Goal: Entertainment & Leisure: Consume media (video, audio)

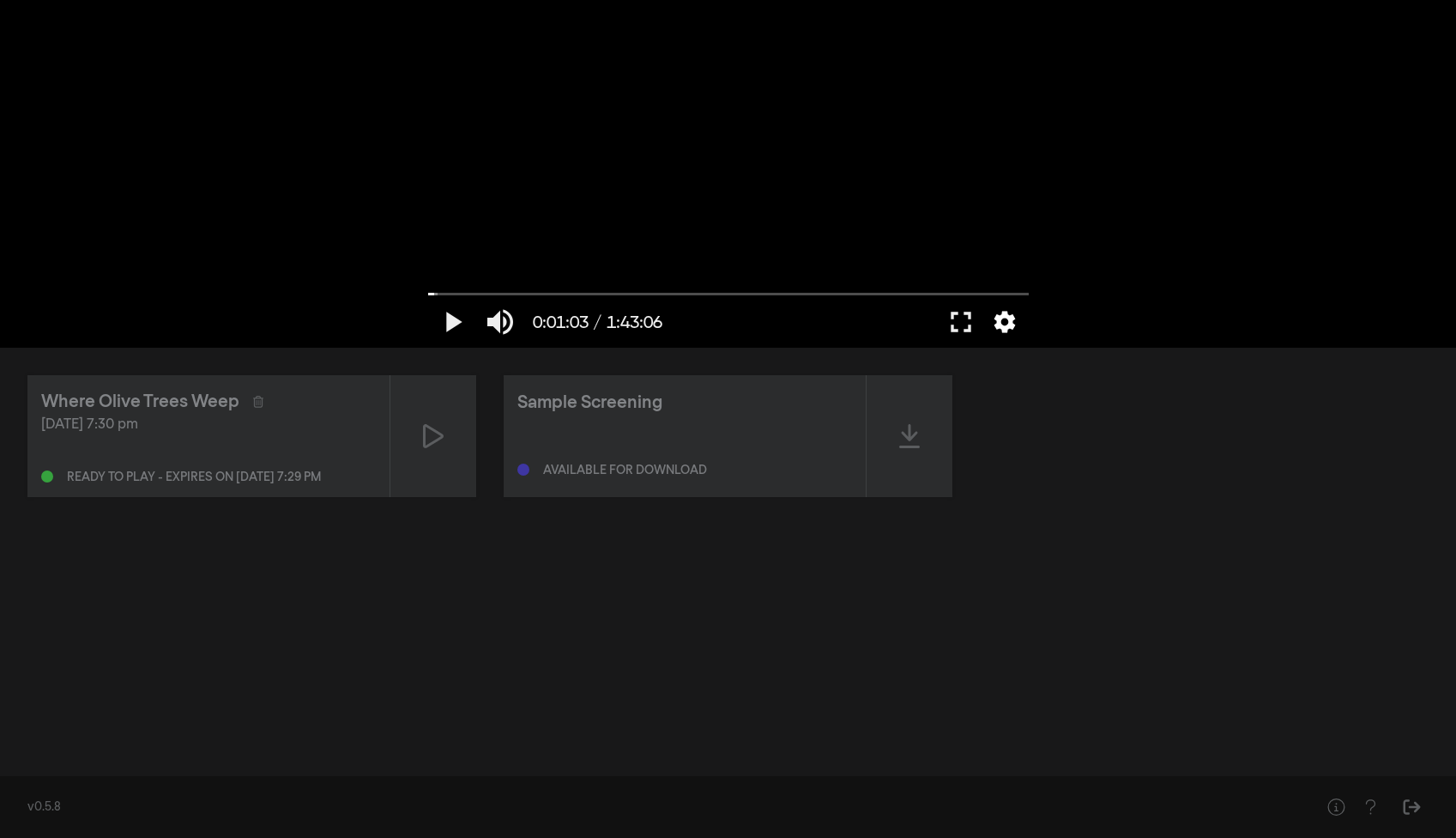
click at [1004, 322] on button "settings" at bounding box center [1005, 322] width 39 height 51
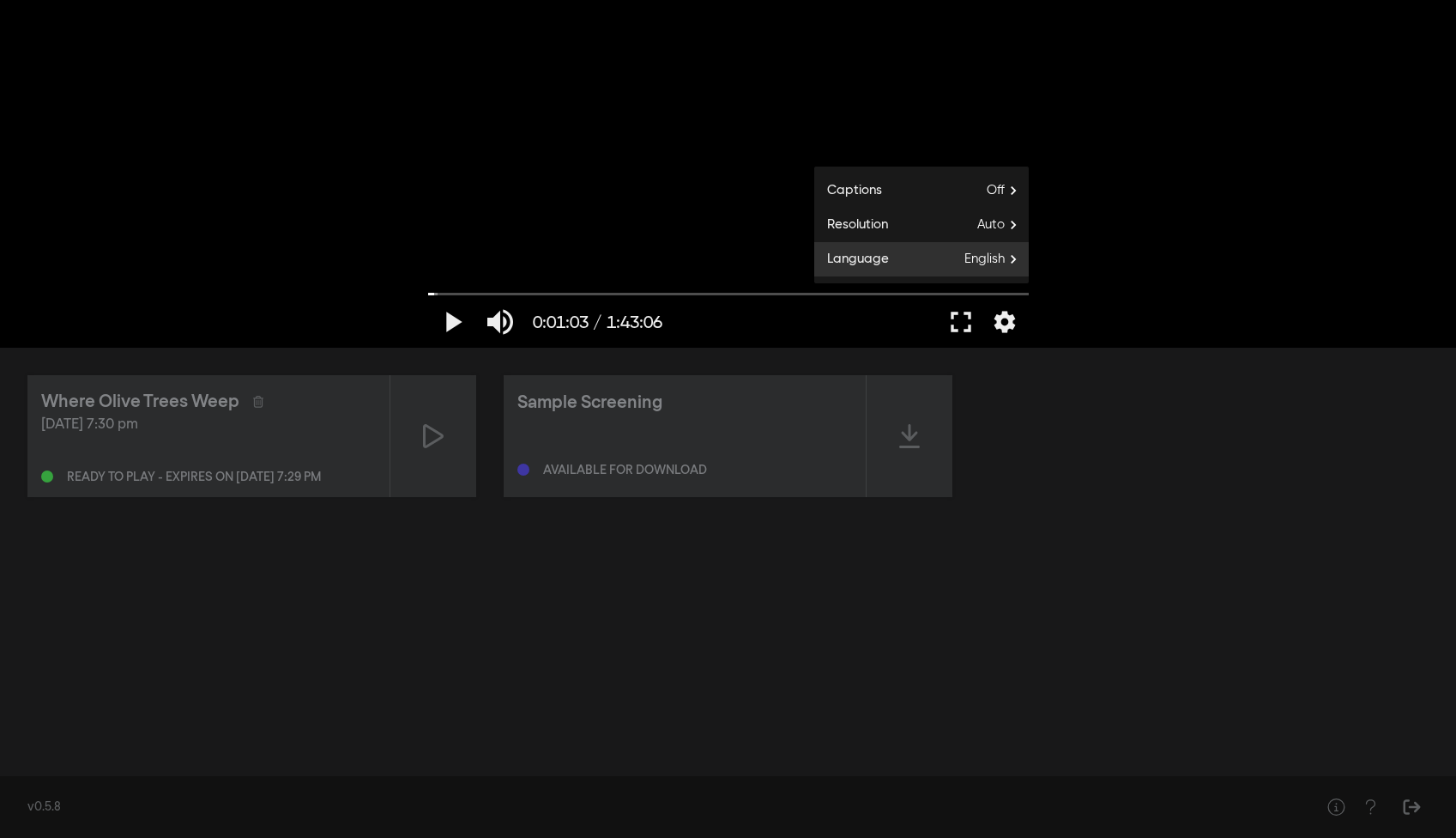
click at [1010, 262] on span "English" at bounding box center [997, 259] width 65 height 26
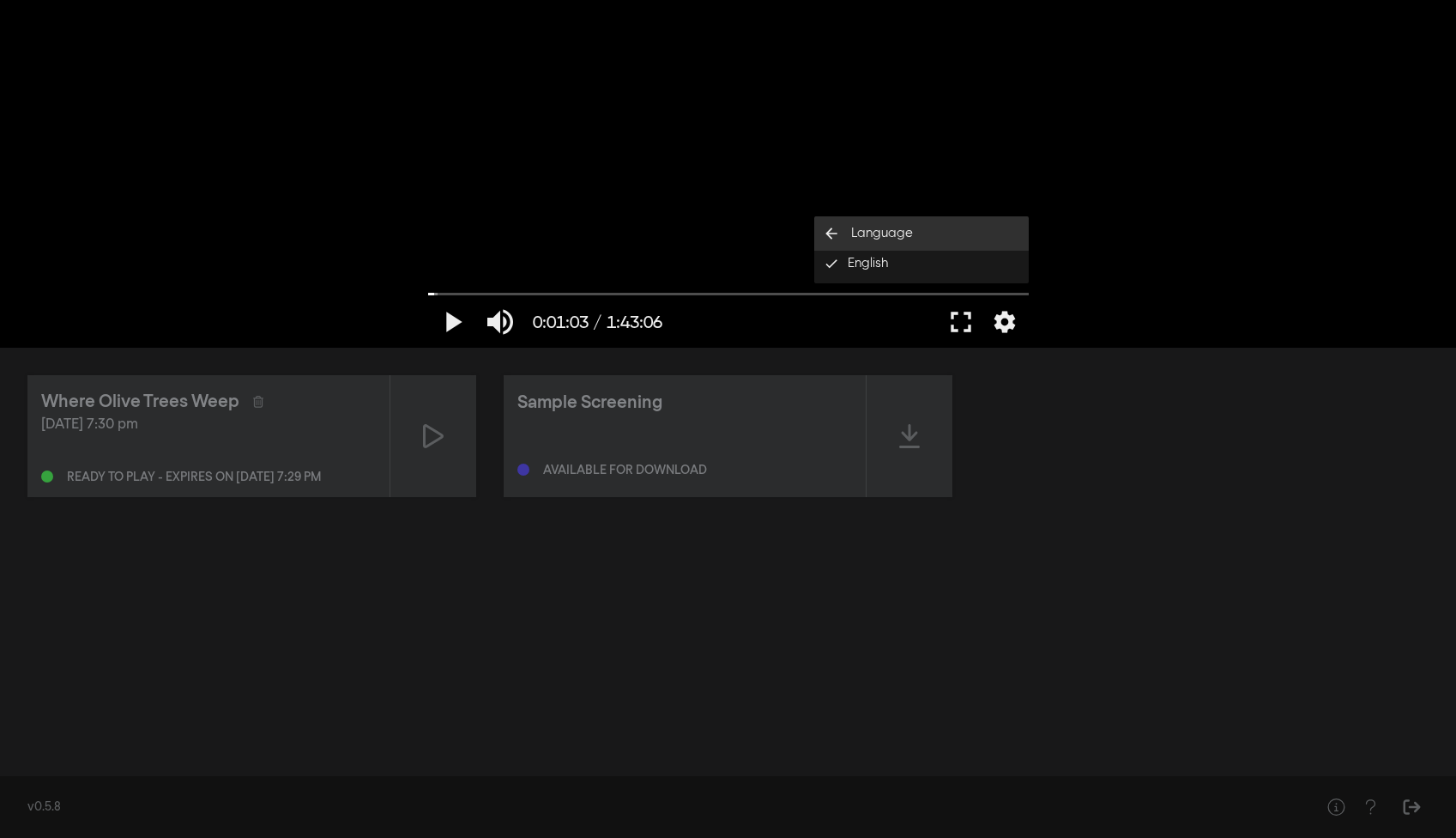
click at [879, 230] on span "Language" at bounding box center [882, 234] width 62 height 20
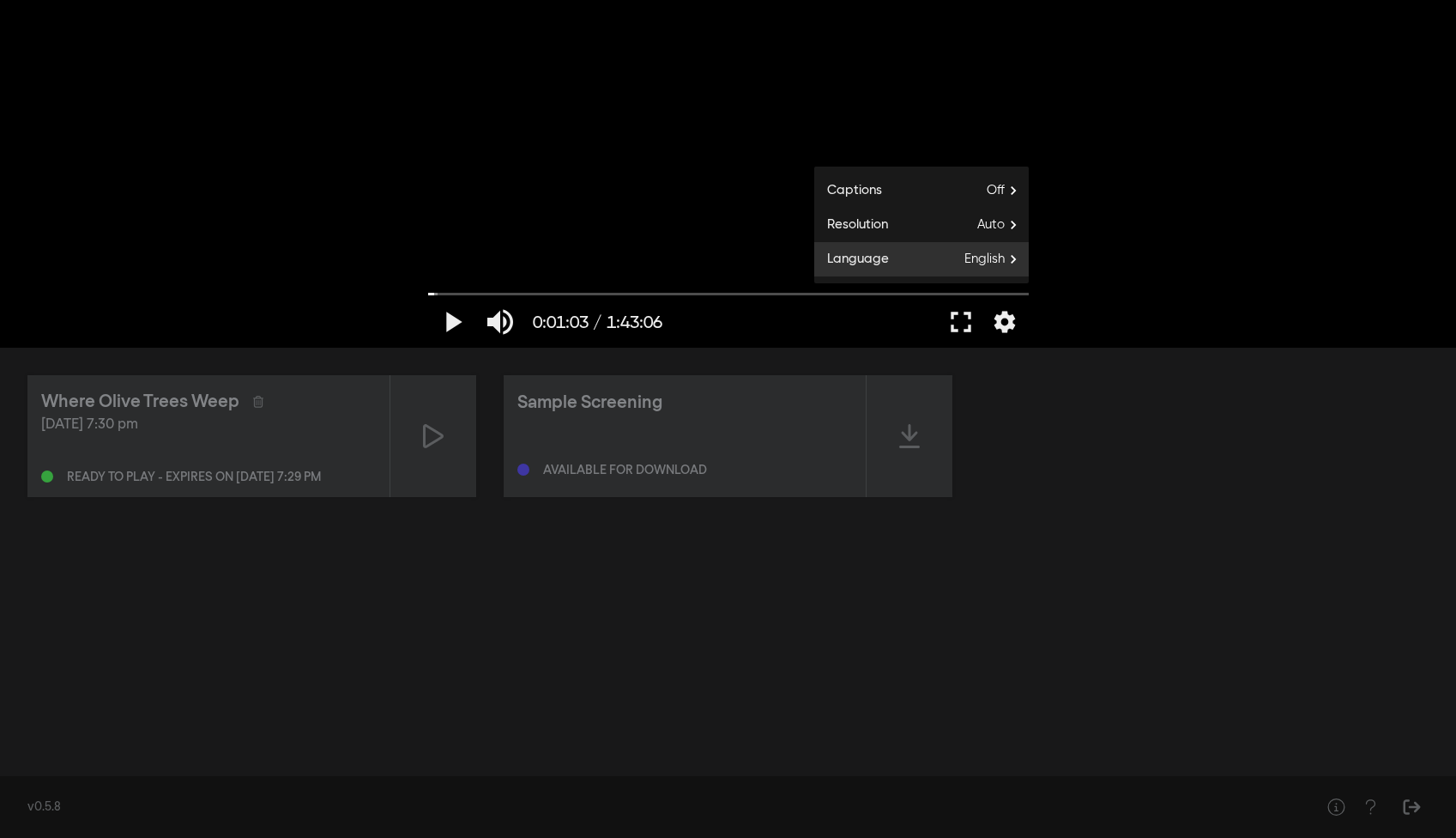
click at [986, 264] on span "English" at bounding box center [997, 259] width 65 height 26
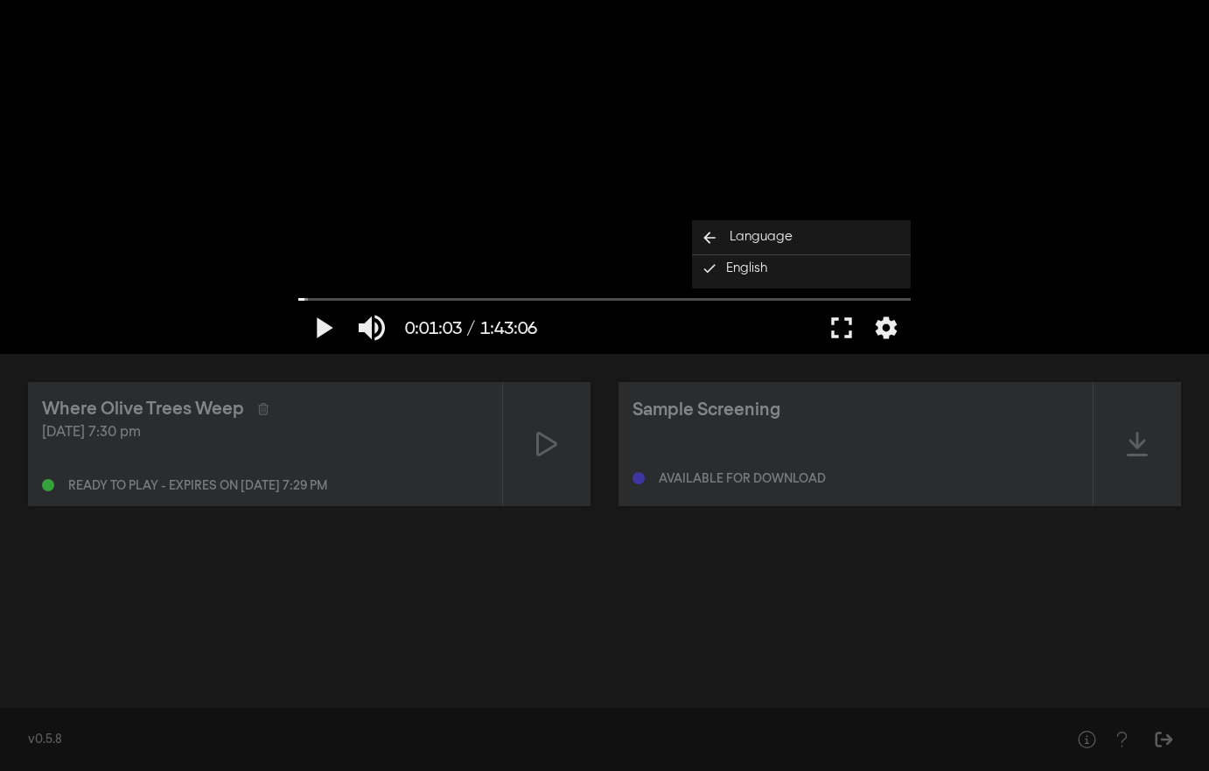
click at [1065, 269] on div "play_arrow 0:01:03 / 1:43:06 volume_up fullscreen settings closed_caption Capti…" at bounding box center [604, 177] width 1209 height 354
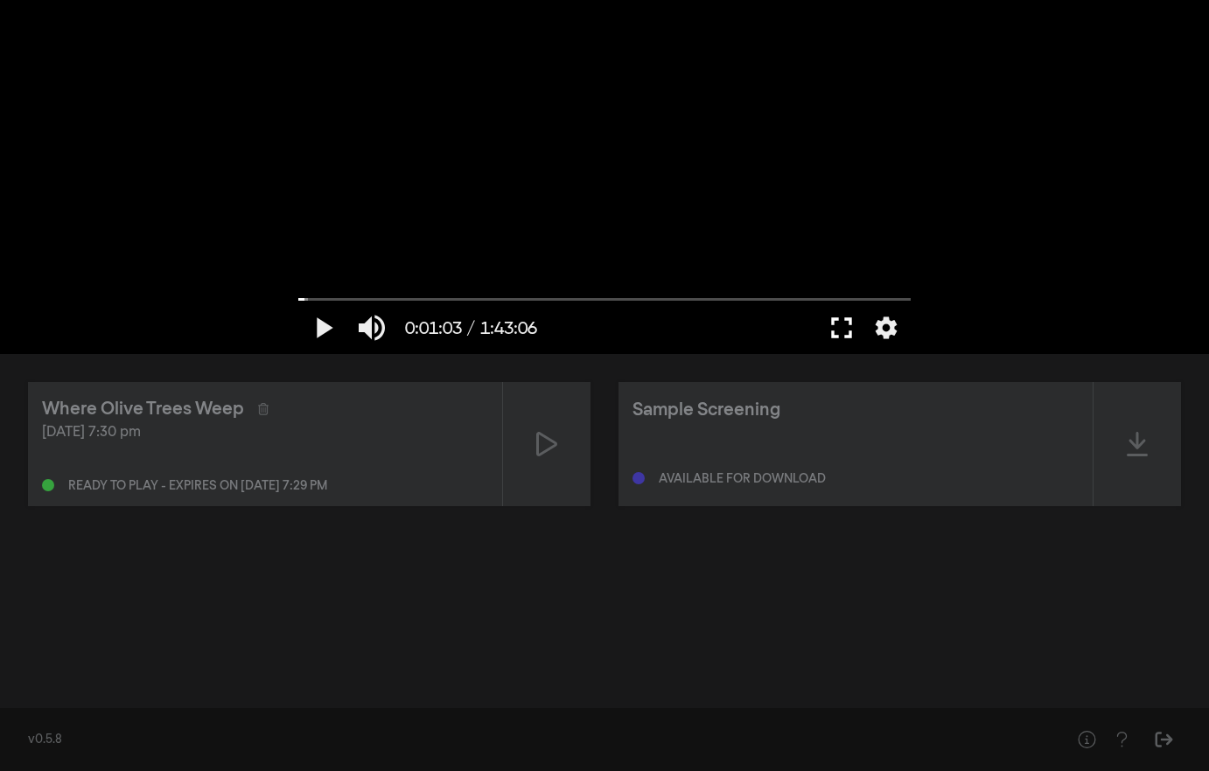
click at [838, 331] on button "fullscreen" at bounding box center [841, 328] width 49 height 52
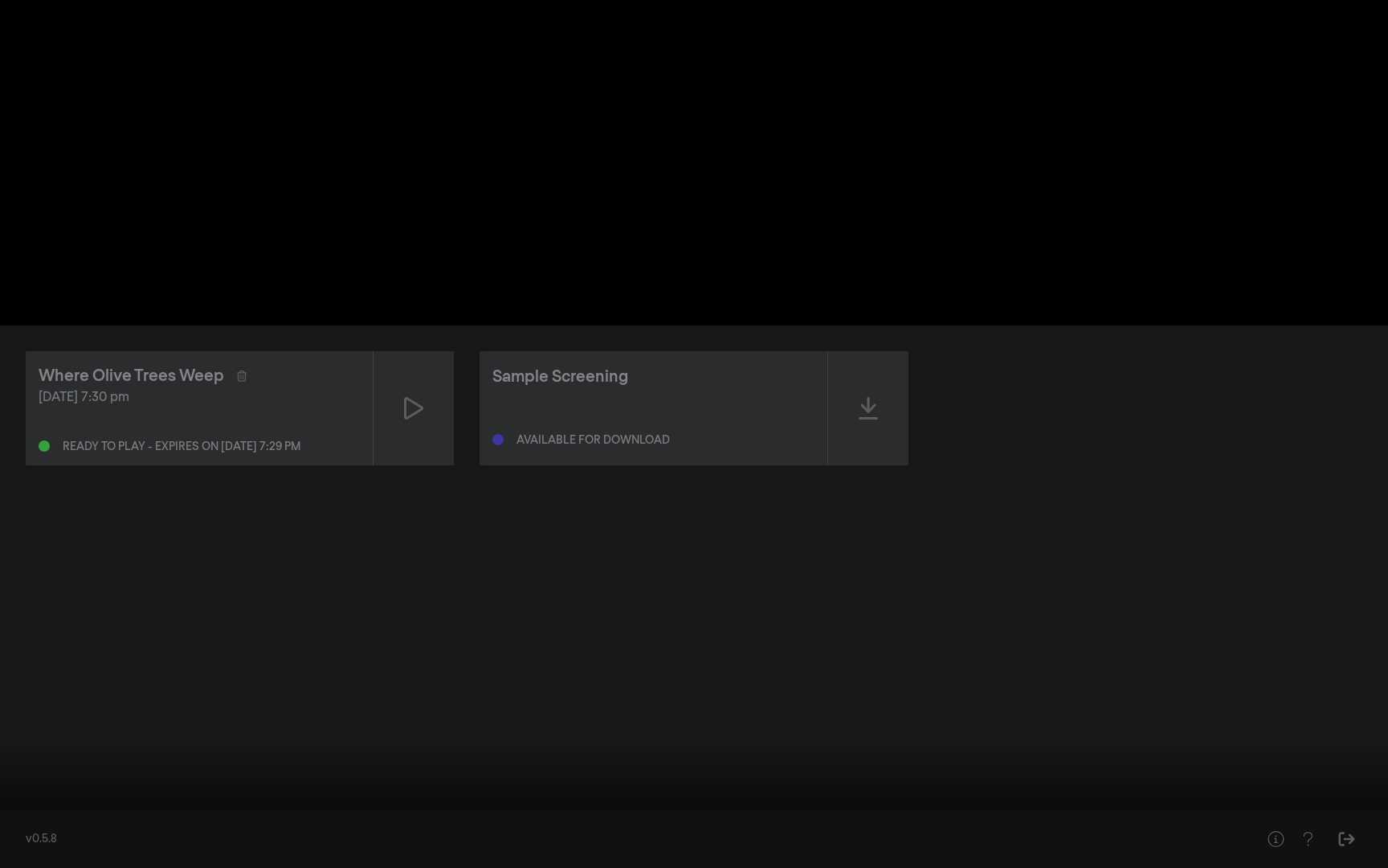
click at [1318, 783] on button "fullscreen_exit" at bounding box center [1316, 843] width 45 height 48
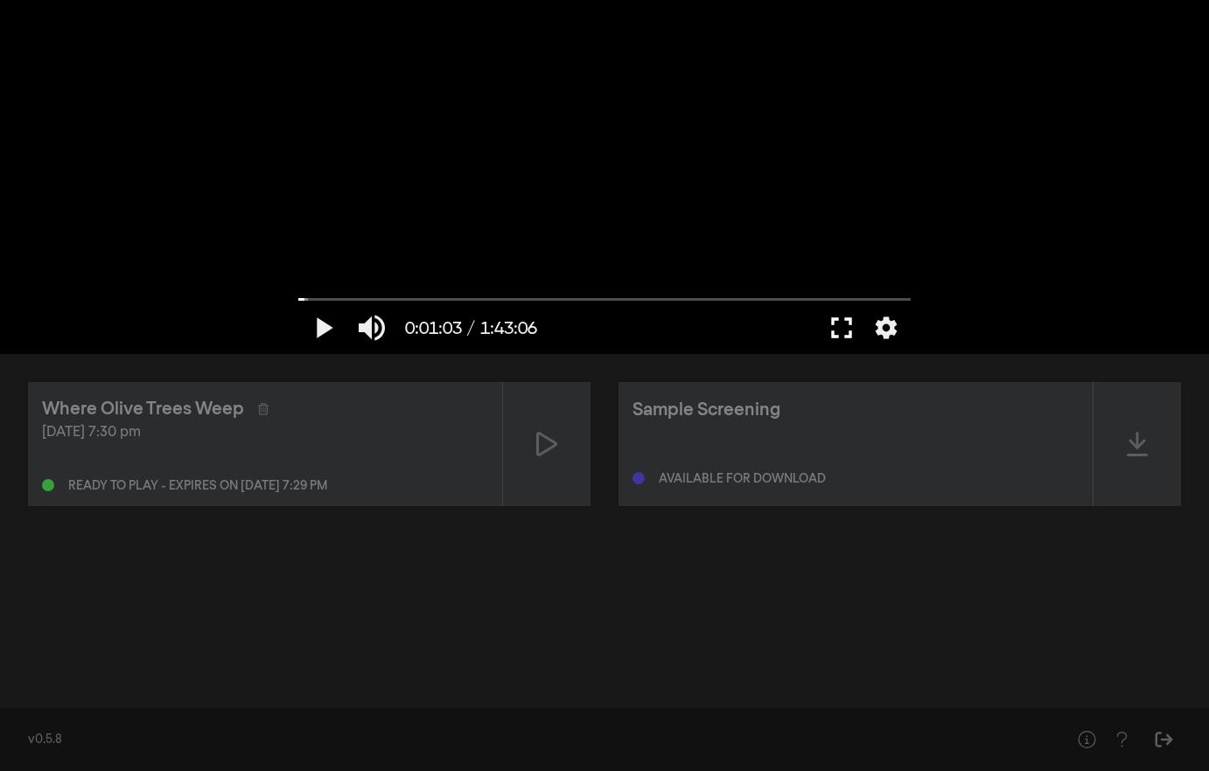
click at [838, 325] on button "fullscreen" at bounding box center [841, 328] width 49 height 52
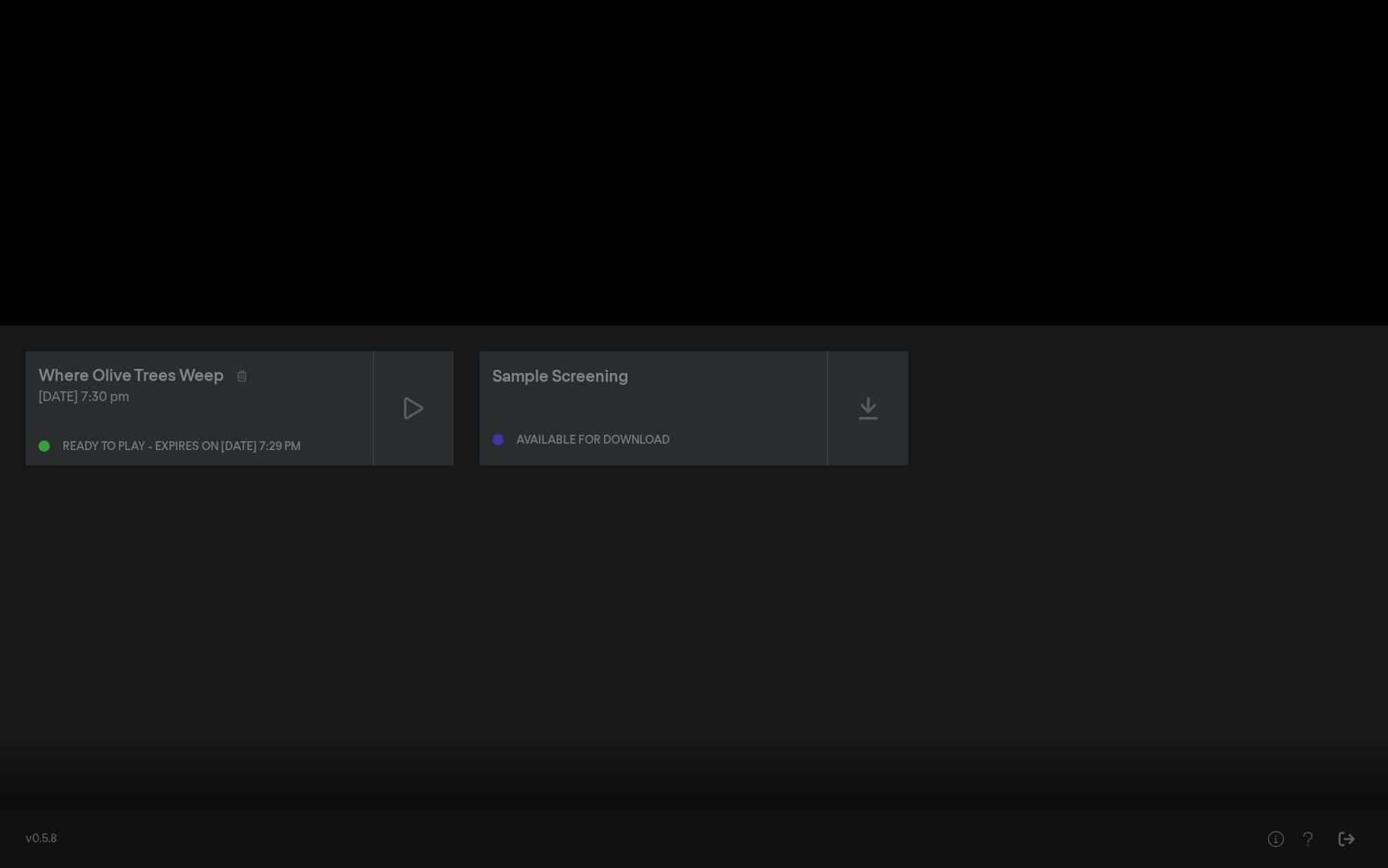
click at [1361, 783] on button "settings" at bounding box center [1358, 843] width 37 height 48
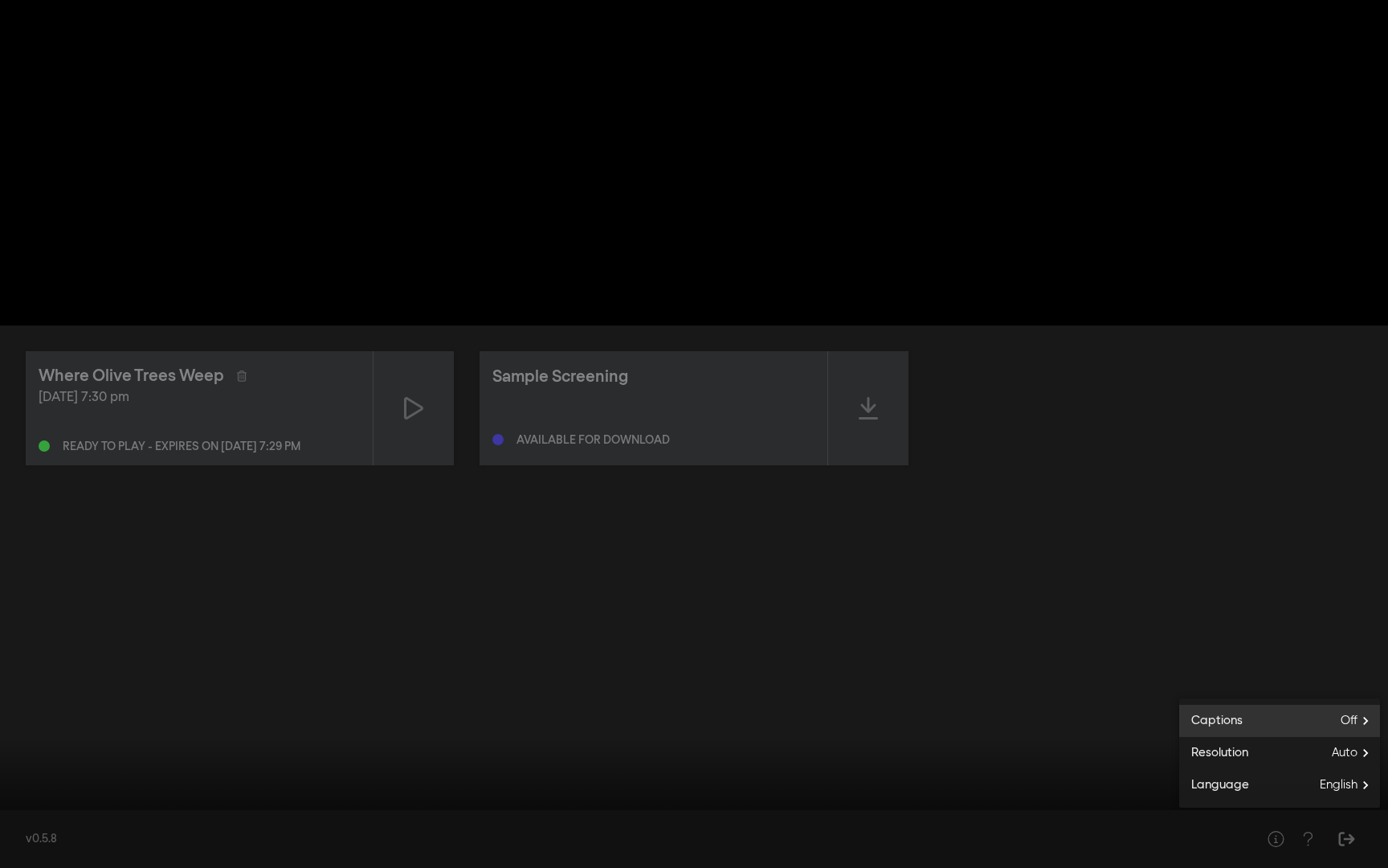
click at [1362, 725] on span "Off" at bounding box center [1360, 720] width 39 height 24
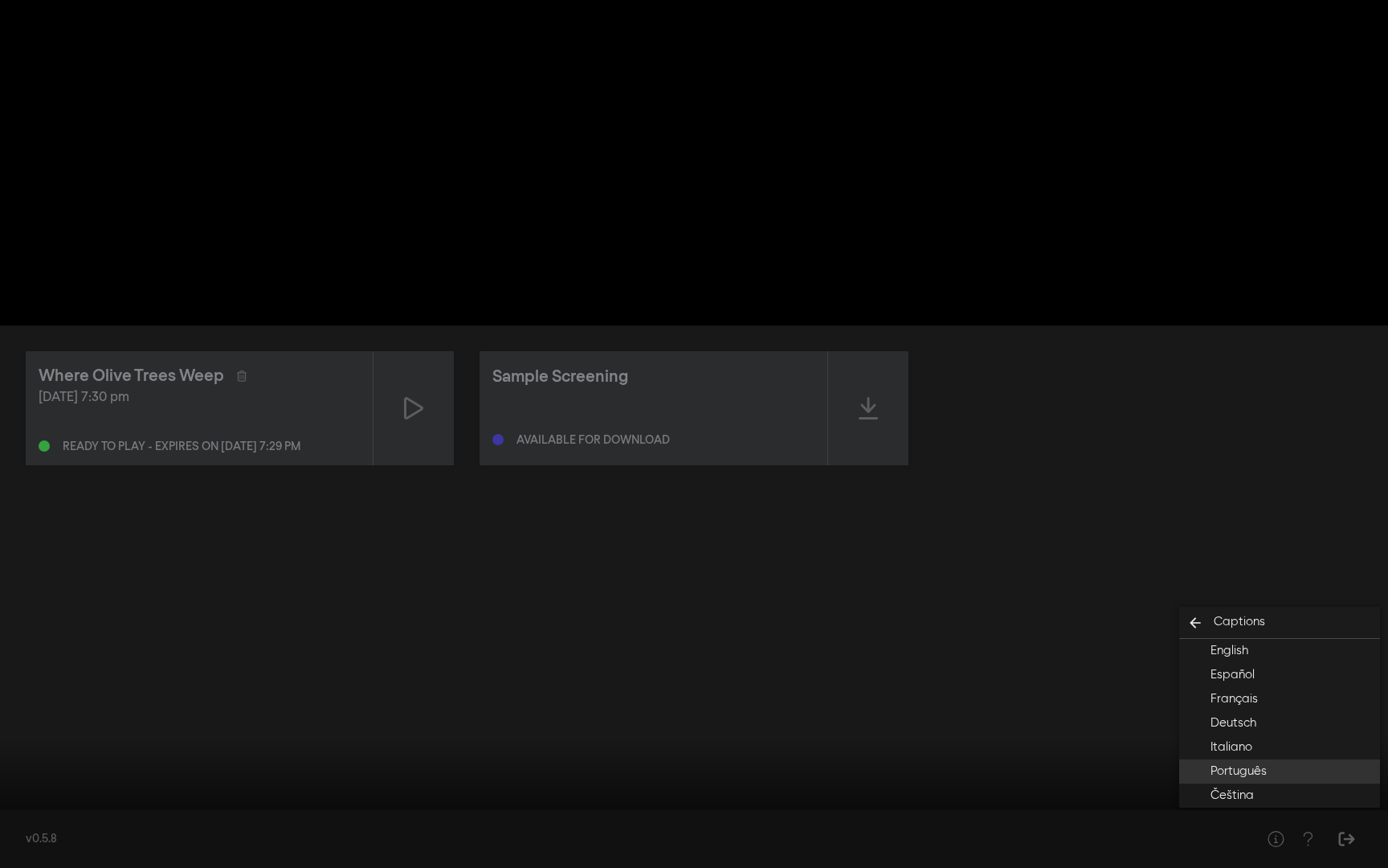
click at [1298, 769] on button "Português" at bounding box center [1280, 771] width 201 height 24
click at [1058, 618] on div at bounding box center [694, 434] width 1388 height 868
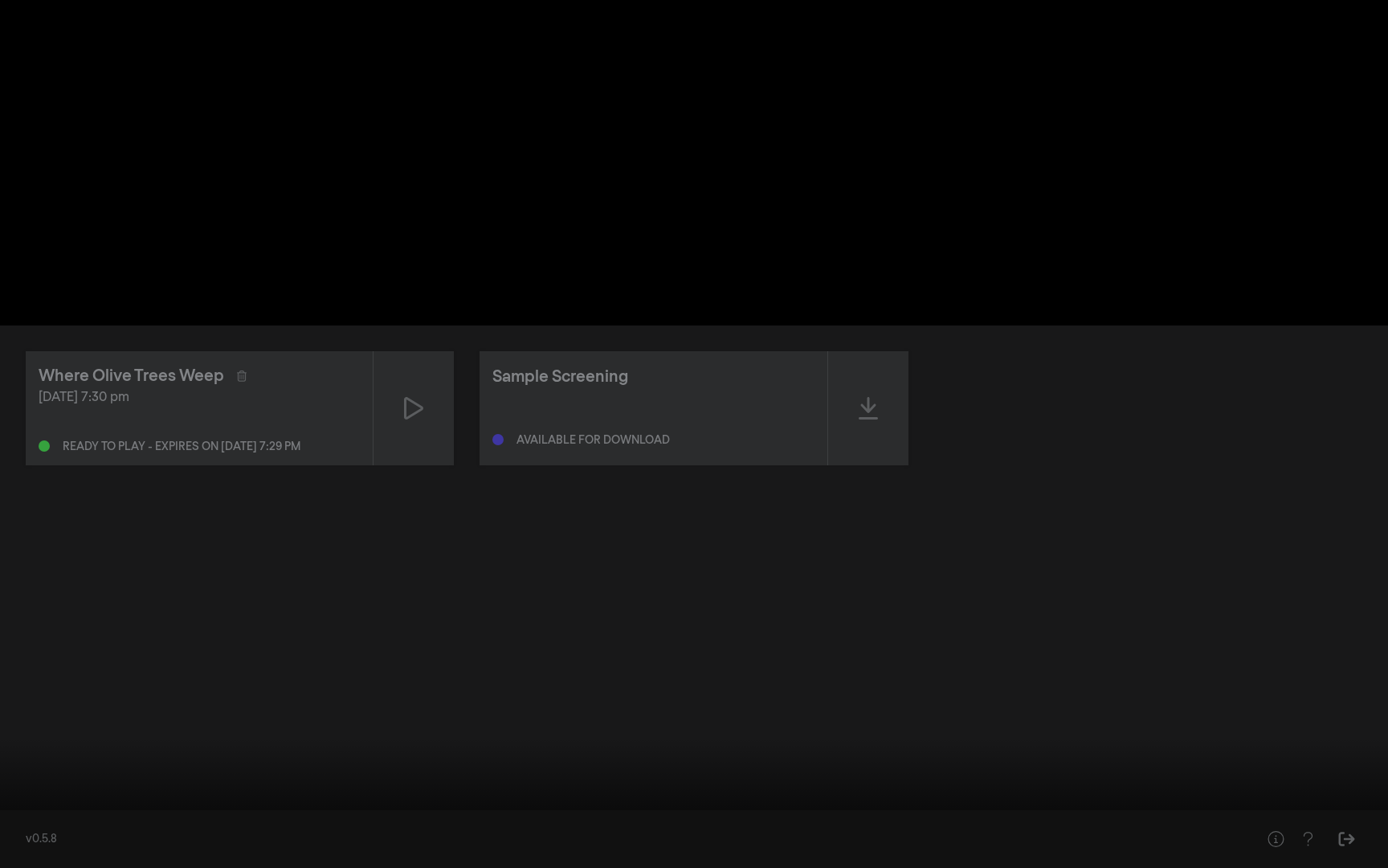
click at [40, 783] on button "play_arrow" at bounding box center [30, 843] width 45 height 48
drag, startPoint x: 35, startPoint y: 816, endPoint x: 230, endPoint y: 811, distance: 195.1
click at [230, 783] on input "Seek" at bounding box center [694, 817] width 1372 height 9
drag, startPoint x: 223, startPoint y: 818, endPoint x: 401, endPoint y: 810, distance: 178.2
click at [401, 783] on input "Seek" at bounding box center [694, 817] width 1372 height 9
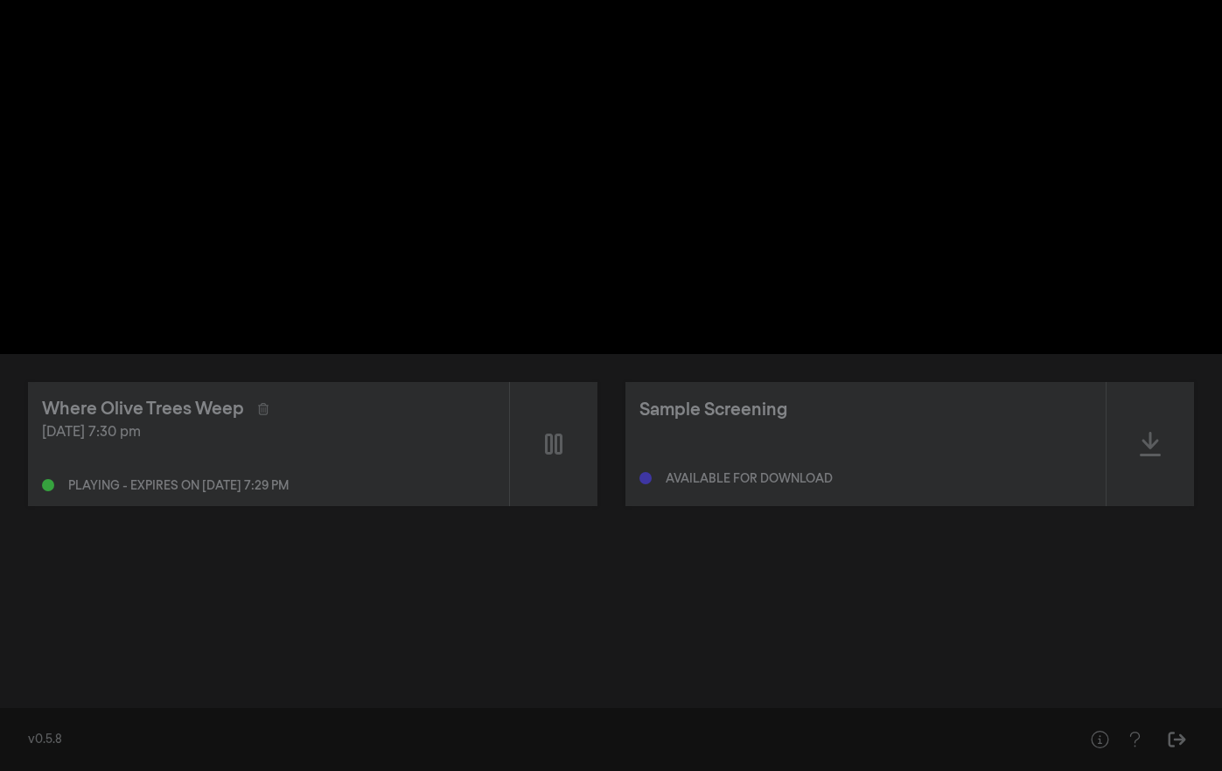
type input "2002.990843"
